Goal: Task Accomplishment & Management: Complete application form

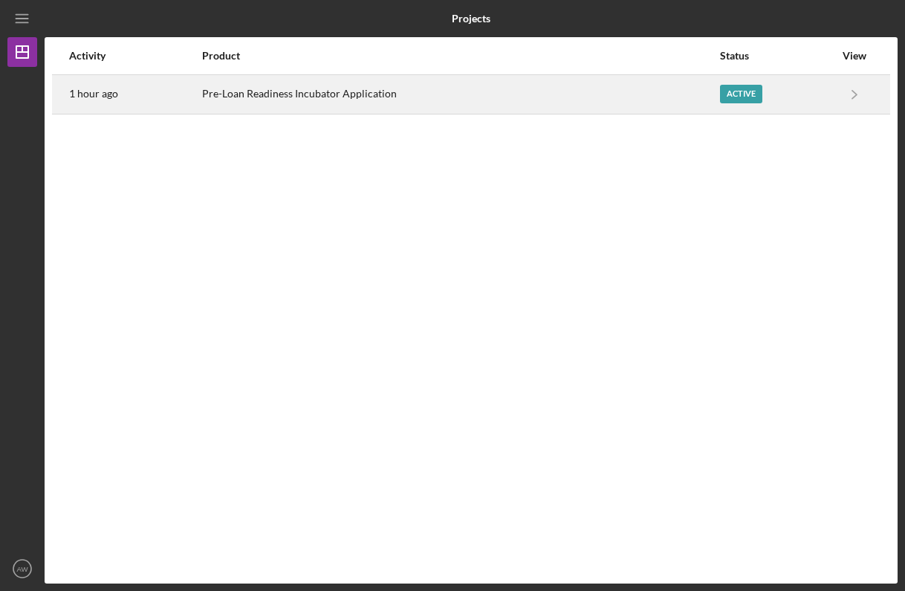
click at [762, 76] on div "Active" at bounding box center [777, 94] width 114 height 37
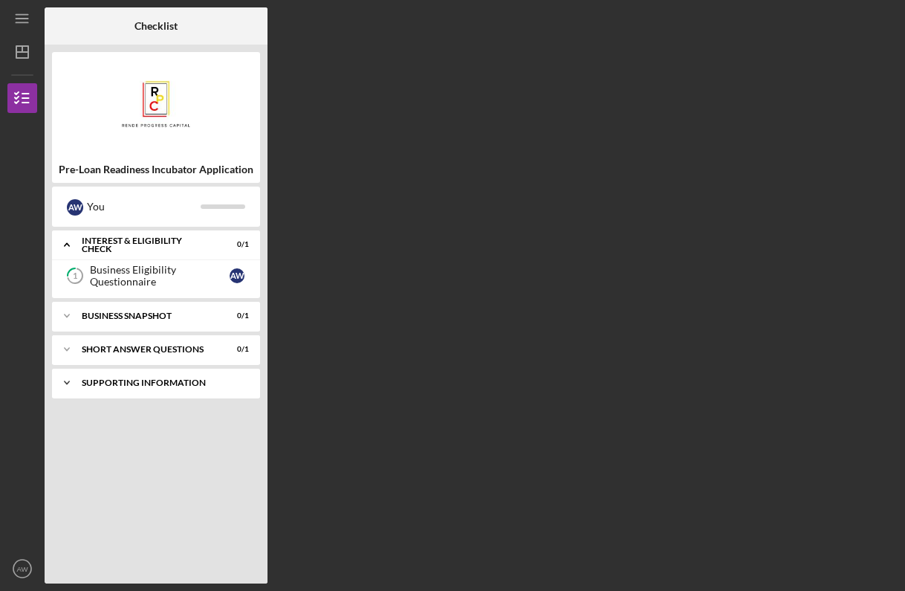
click at [169, 386] on div "Supporting Information" at bounding box center [162, 382] width 160 height 9
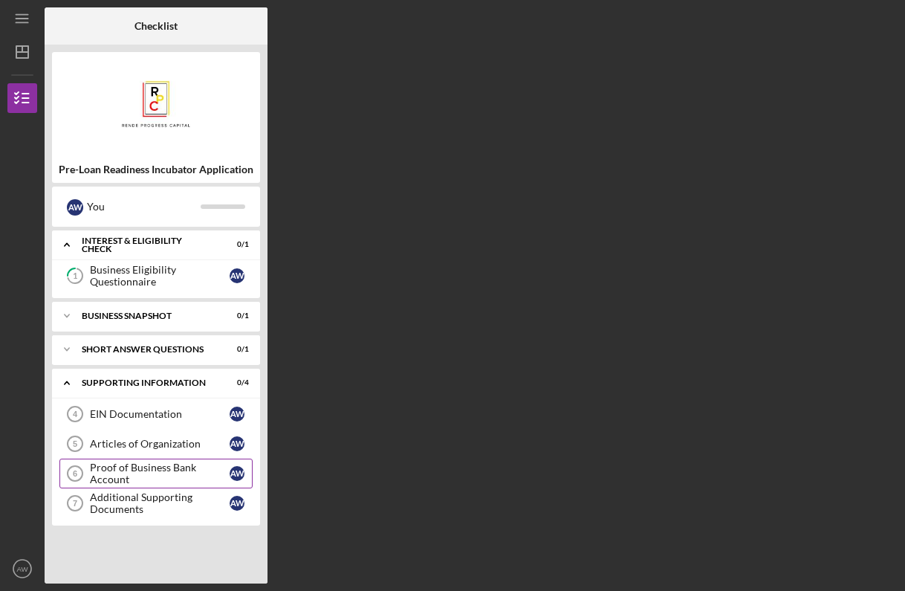
click at [159, 467] on div "Proof of Business Bank Account" at bounding box center [160, 474] width 140 height 24
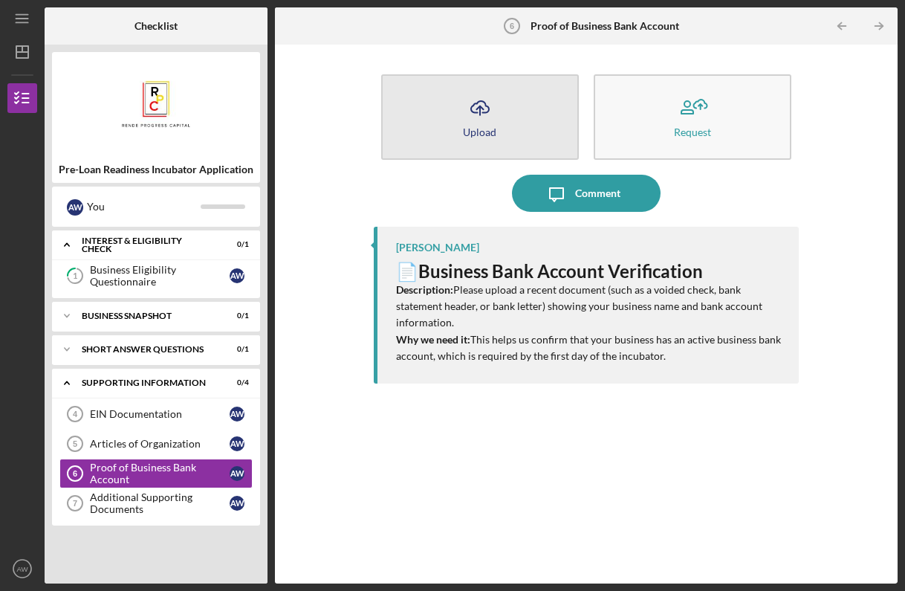
click at [523, 136] on button "Icon/Upload Upload" at bounding box center [480, 116] width 198 height 85
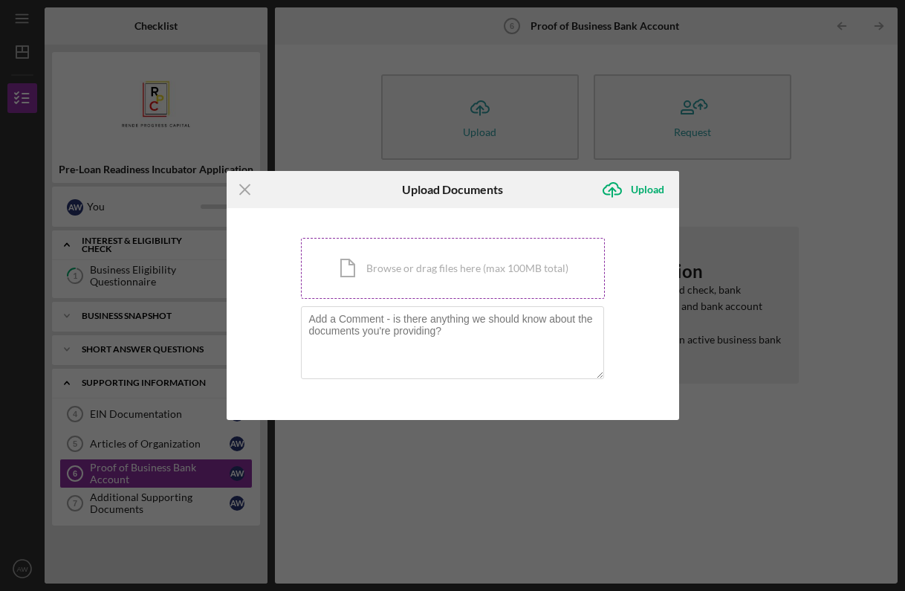
click at [439, 267] on div "Icon/Document Browse or drag files here (max 100MB total) Tap to choose files o…" at bounding box center [453, 268] width 304 height 61
click at [509, 112] on div "Icon/Menu Close Upload Documents Icon/Upload Upload You're uploading documents …" at bounding box center [452, 295] width 905 height 591
click at [247, 183] on icon "Icon/Menu Close" at bounding box center [245, 189] width 37 height 37
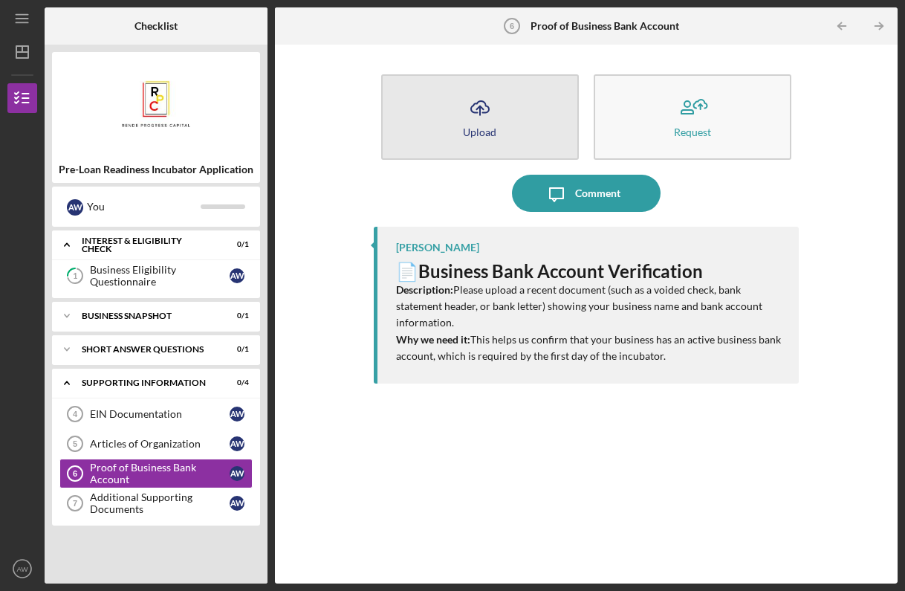
click at [488, 126] on div "Upload" at bounding box center [479, 131] width 33 height 11
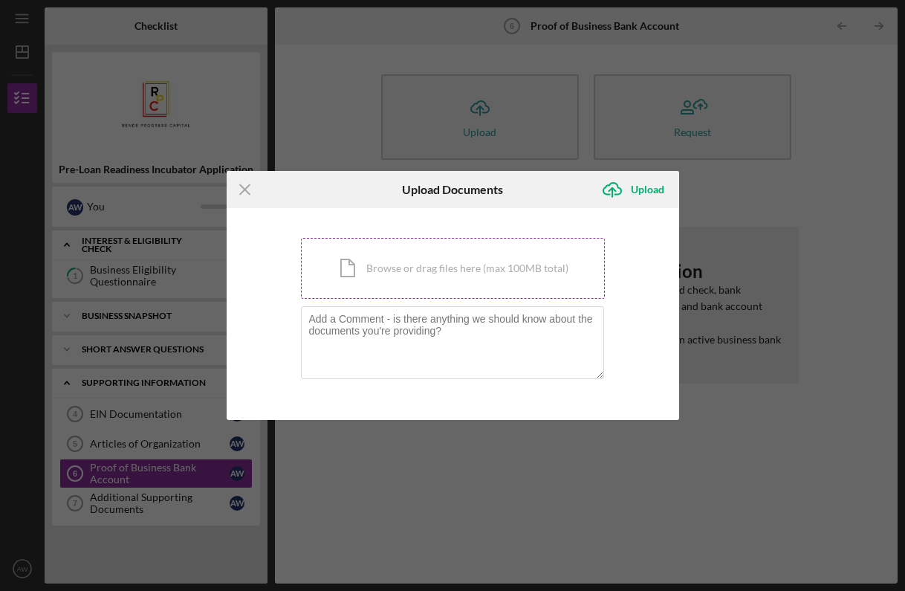
click at [372, 272] on div "Icon/Document Browse or drag files here (max 100MB total) Tap to choose files o…" at bounding box center [453, 268] width 304 height 61
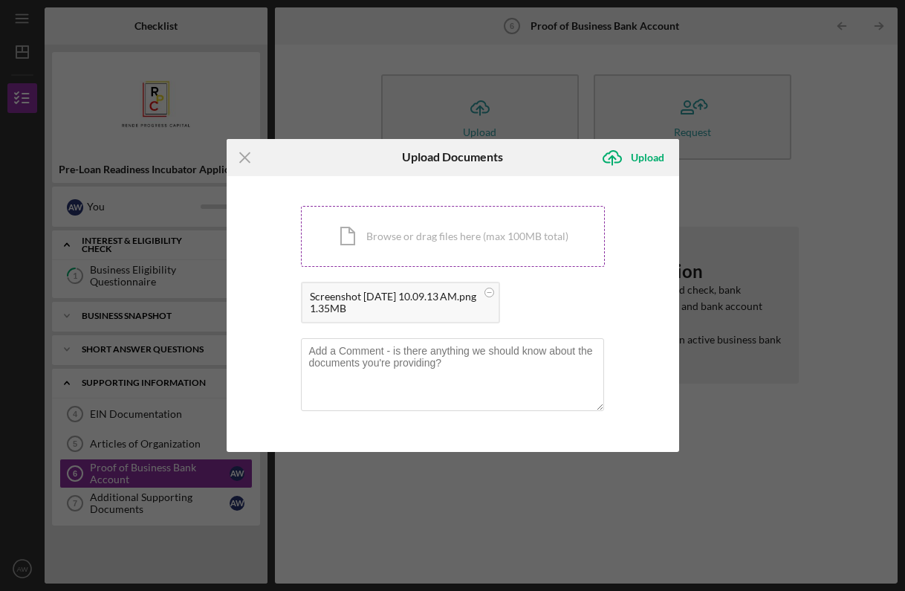
click at [503, 239] on div "Icon/Document Browse or drag files here (max 100MB total) Tap to choose files o…" at bounding box center [453, 236] width 304 height 61
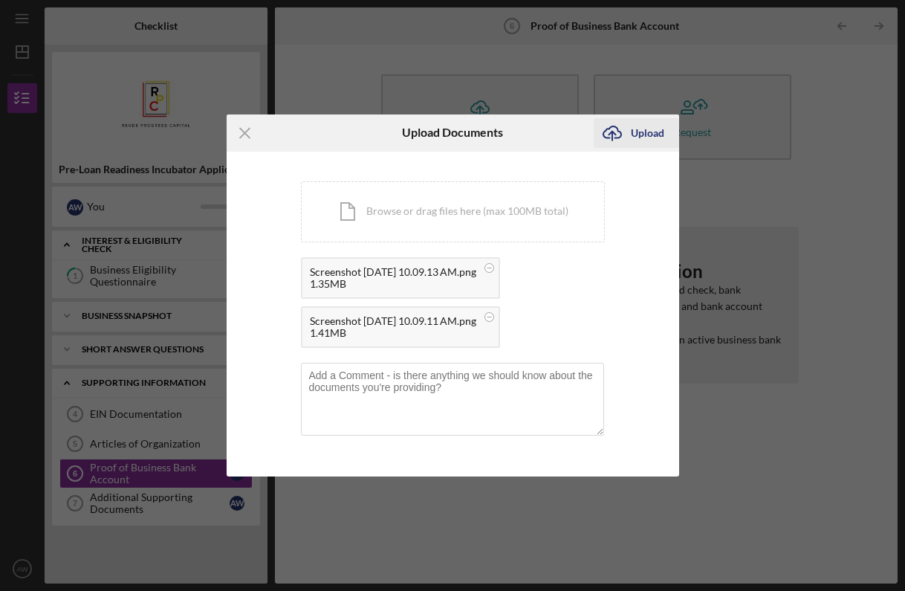
click at [640, 126] on div "Upload" at bounding box center [647, 133] width 33 height 30
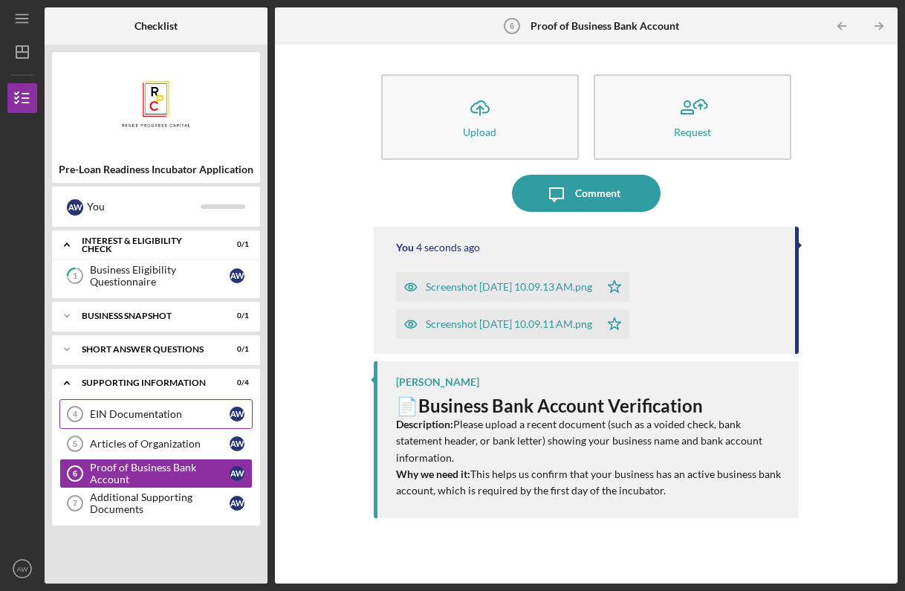
click at [120, 419] on div "EIN Documentation" at bounding box center [160, 414] width 140 height 12
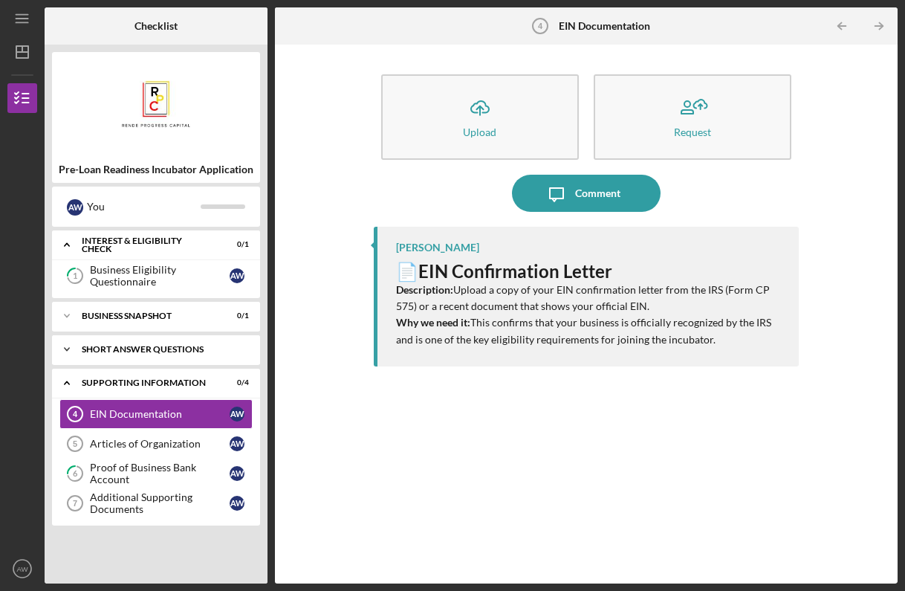
click at [198, 348] on div "Short Answer Questions" at bounding box center [162, 349] width 160 height 9
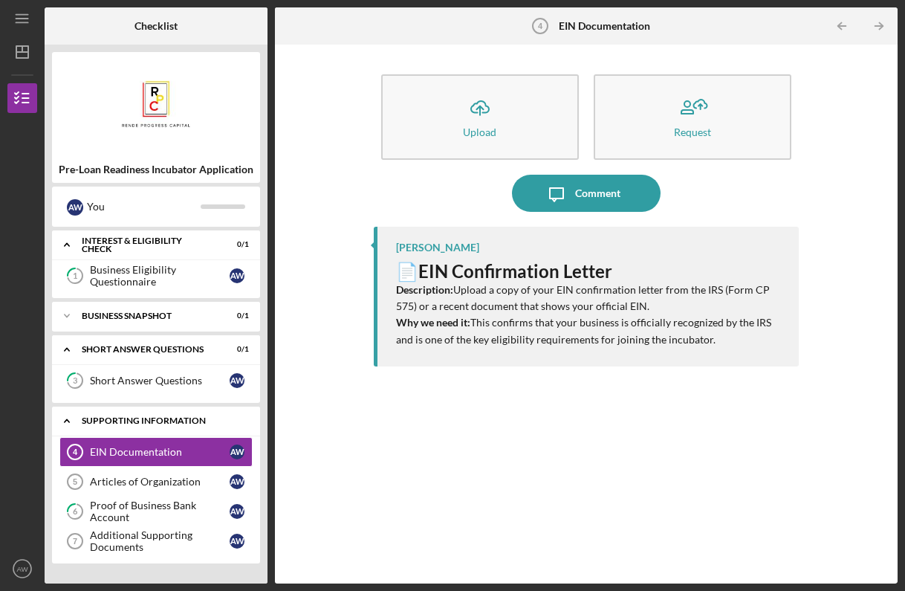
click at [186, 416] on div "Icon/Expander Supporting Information 0 / 4" at bounding box center [156, 421] width 208 height 30
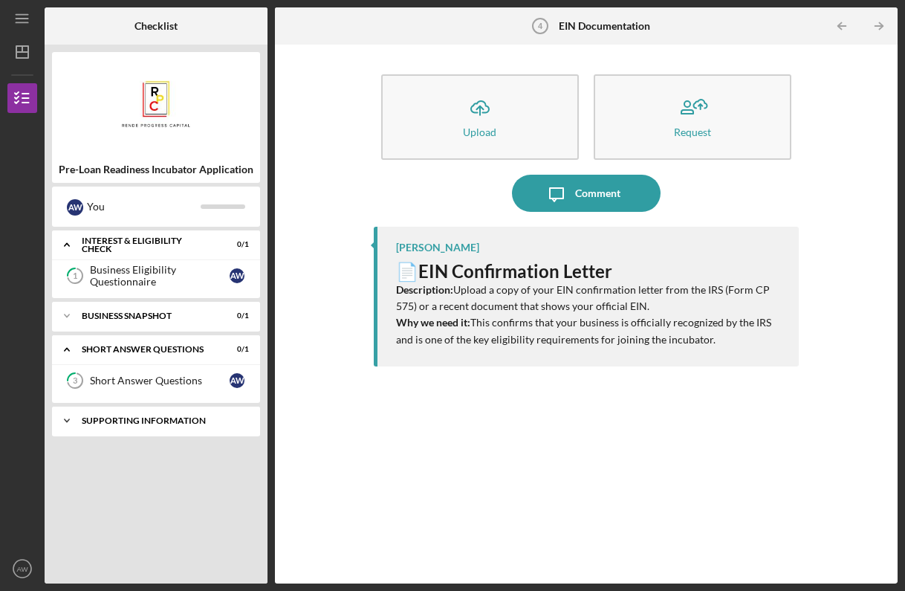
click at [183, 428] on div "Icon/Expander Supporting Information 0 / 4" at bounding box center [156, 421] width 208 height 30
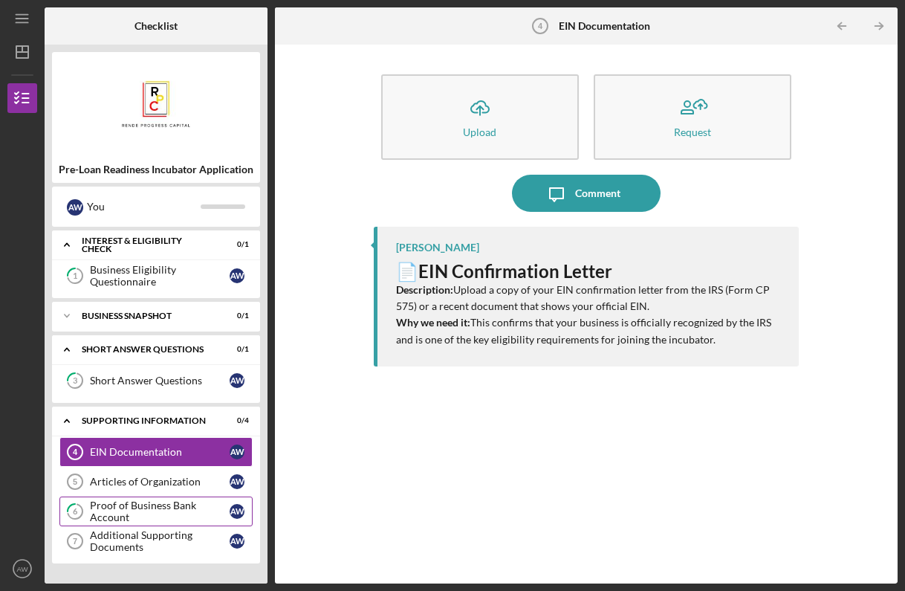
click at [175, 506] on div "Proof of Business Bank Account" at bounding box center [160, 512] width 140 height 24
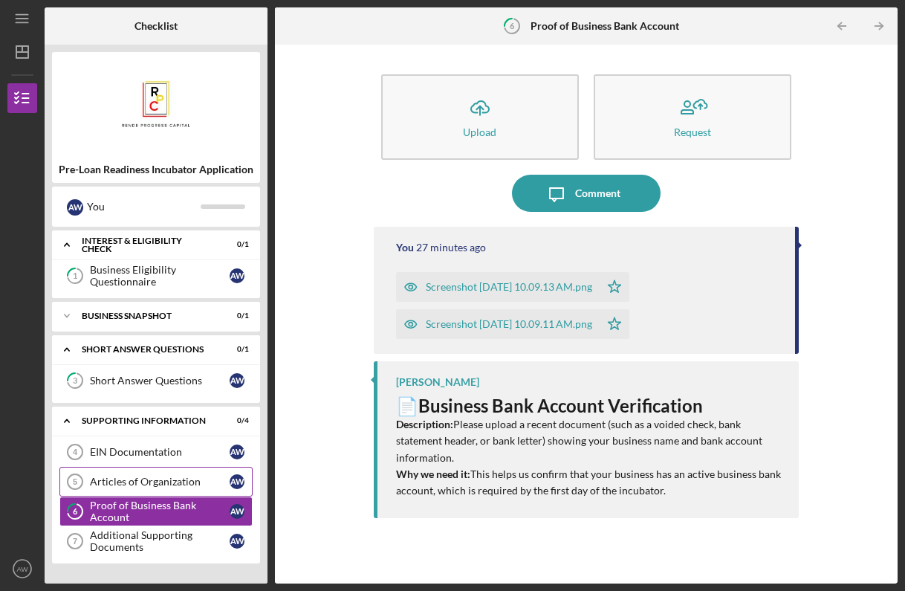
click at [176, 478] on div "Articles of Organization" at bounding box center [160, 482] width 140 height 12
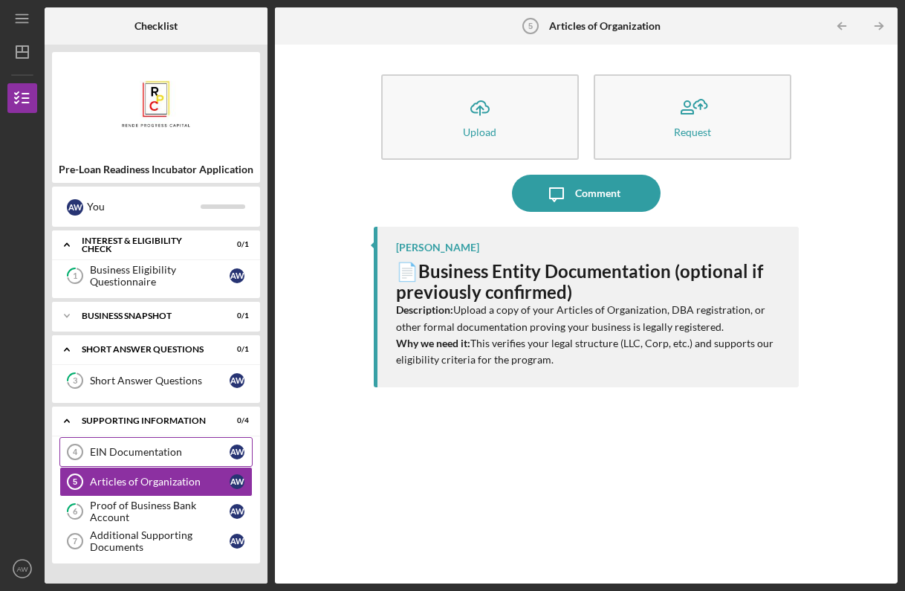
click at [174, 444] on link "EIN Documentation 4 EIN Documentation A W" at bounding box center [155, 452] width 193 height 30
